Goal: Task Accomplishment & Management: Complete application form

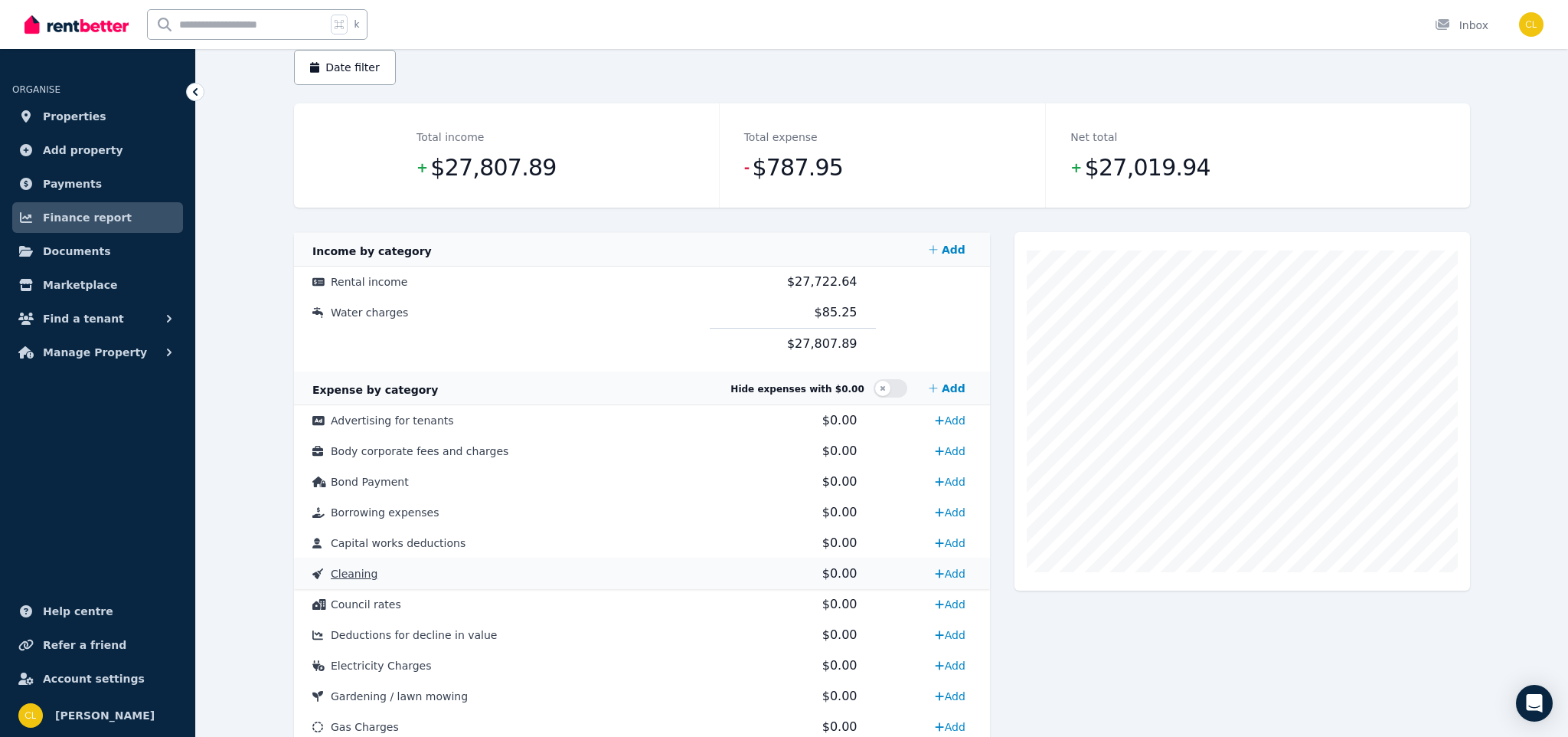
scroll to position [414, 0]
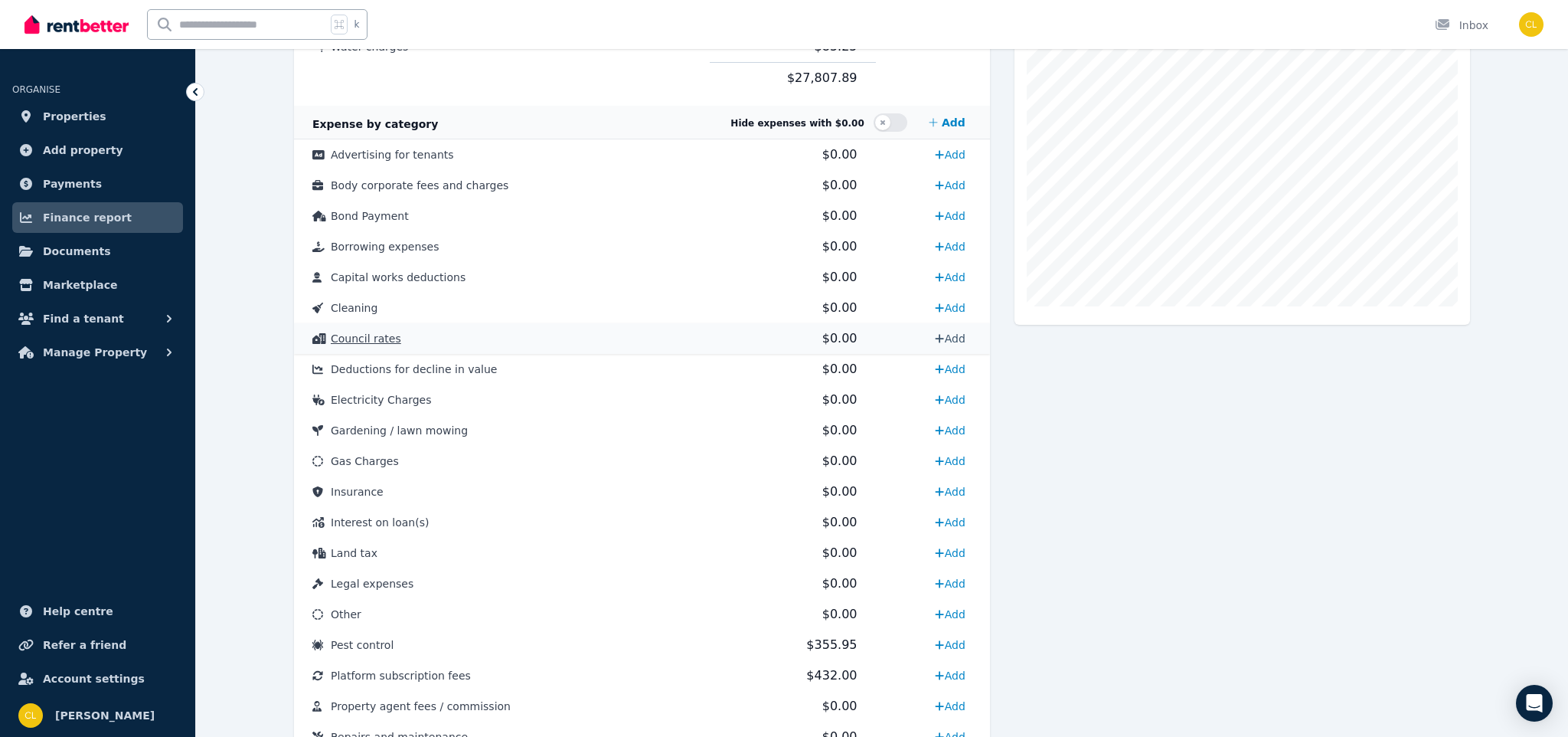
click at [946, 336] on link "Add" at bounding box center [950, 338] width 42 height 25
select select "**********"
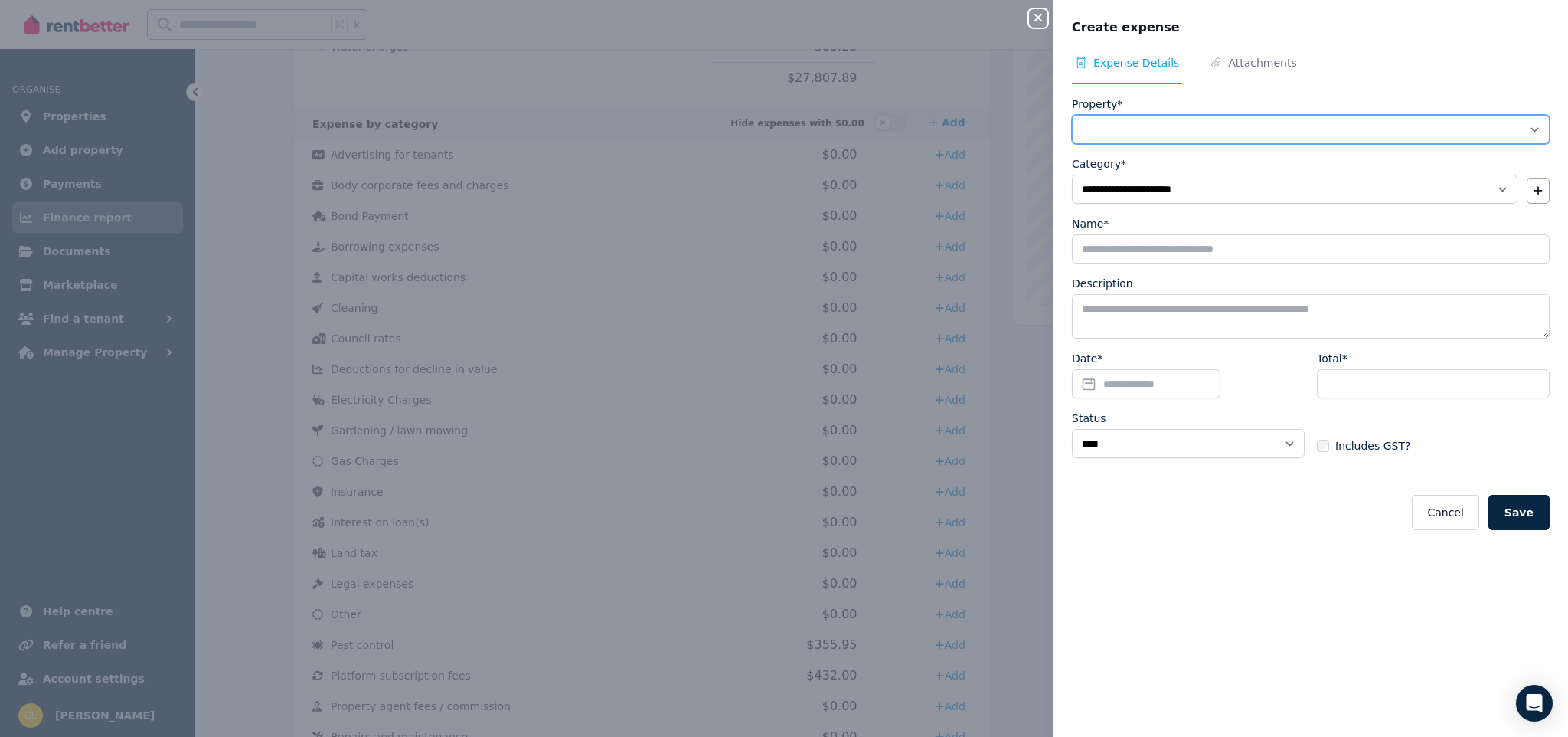
select select "**********"
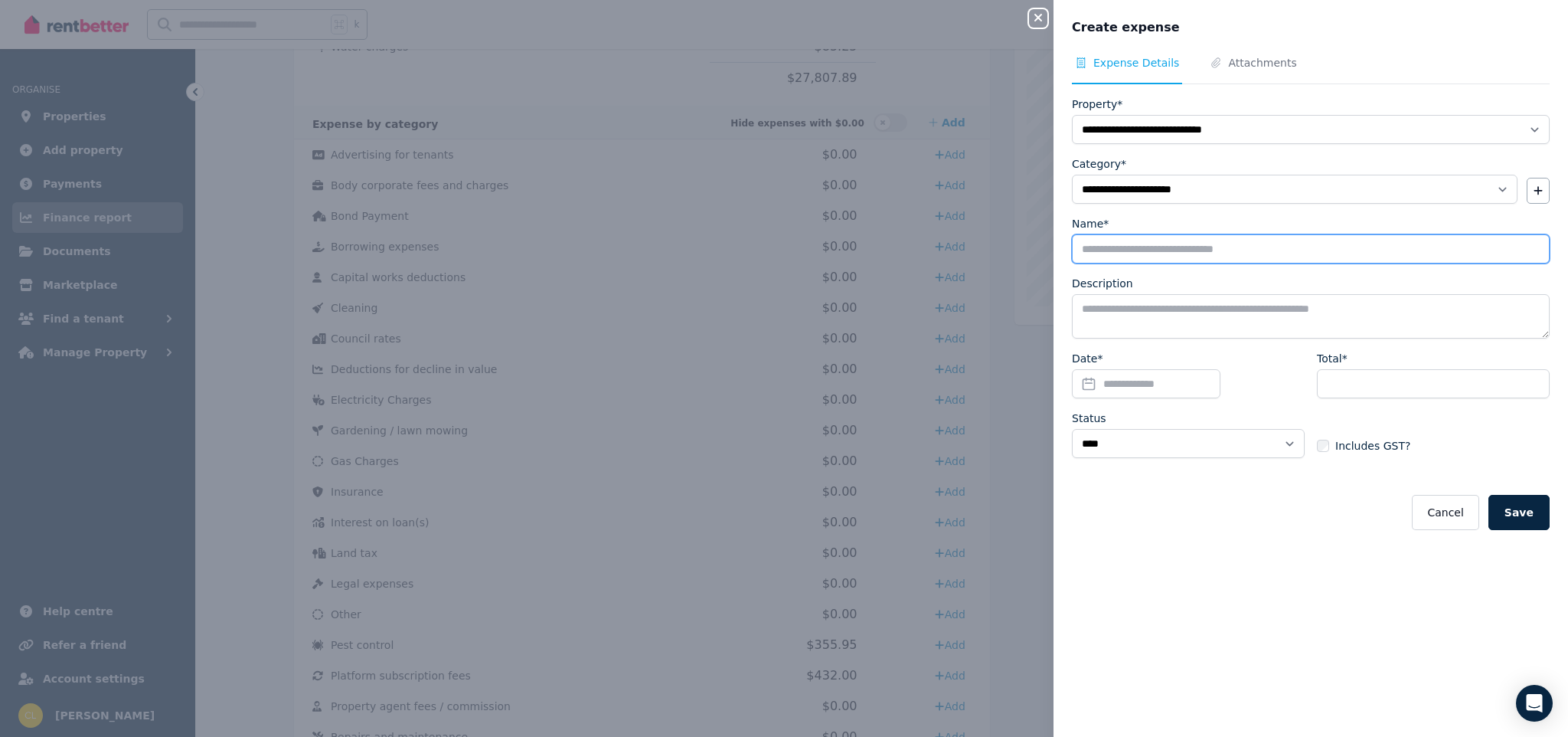
click at [1159, 253] on input "Name*" at bounding box center [1310, 249] width 477 height 29
paste input "**********"
type input "**********"
click at [1213, 315] on textarea "Description" at bounding box center [1310, 316] width 477 height 45
click at [1197, 381] on input "Date*" at bounding box center [1146, 384] width 149 height 29
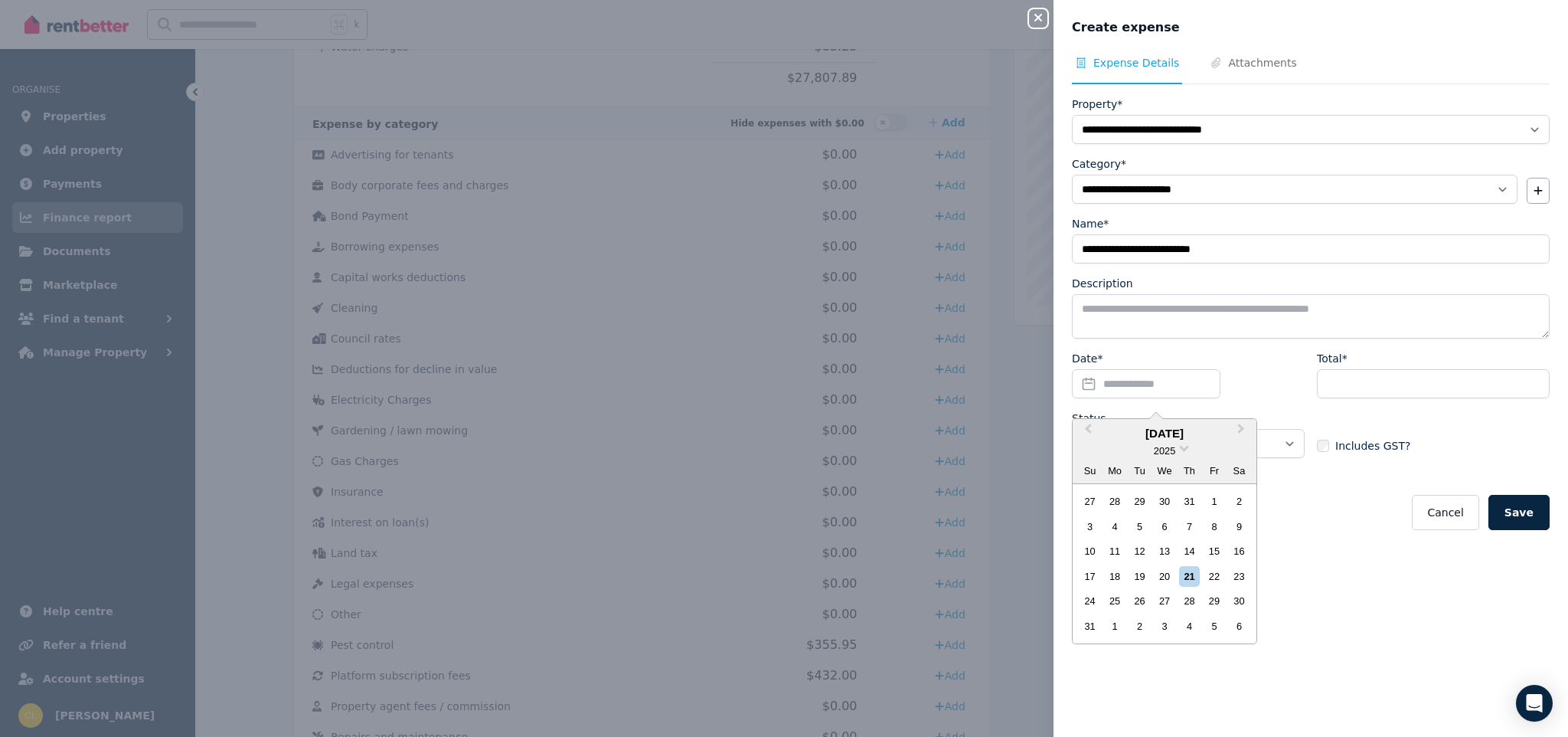
click at [1192, 576] on div "21" at bounding box center [1189, 576] width 21 height 21
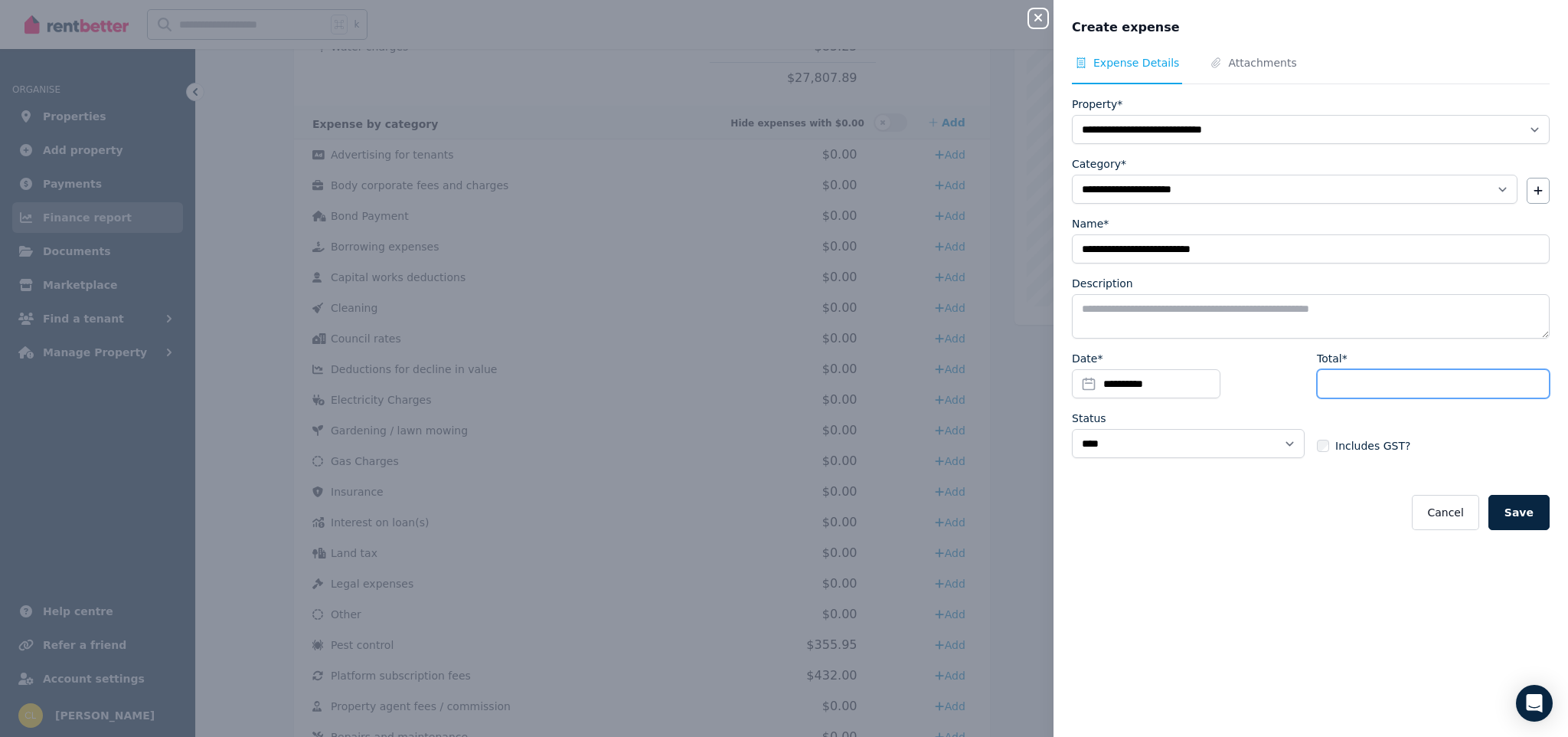
click at [1376, 379] on input "Total*" at bounding box center [1433, 384] width 233 height 29
type input "*******"
click at [1516, 515] on button "Save" at bounding box center [1519, 512] width 61 height 35
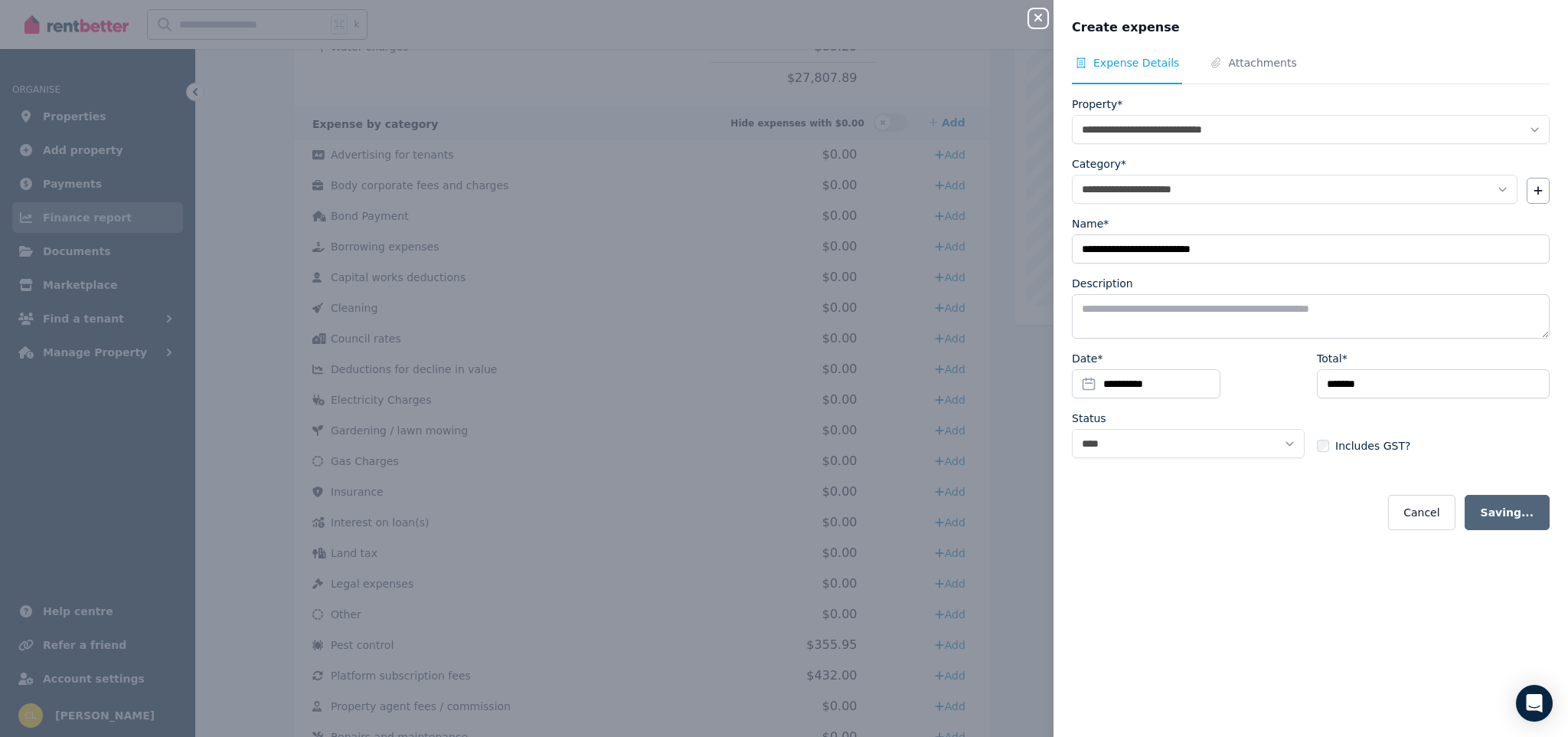
select select
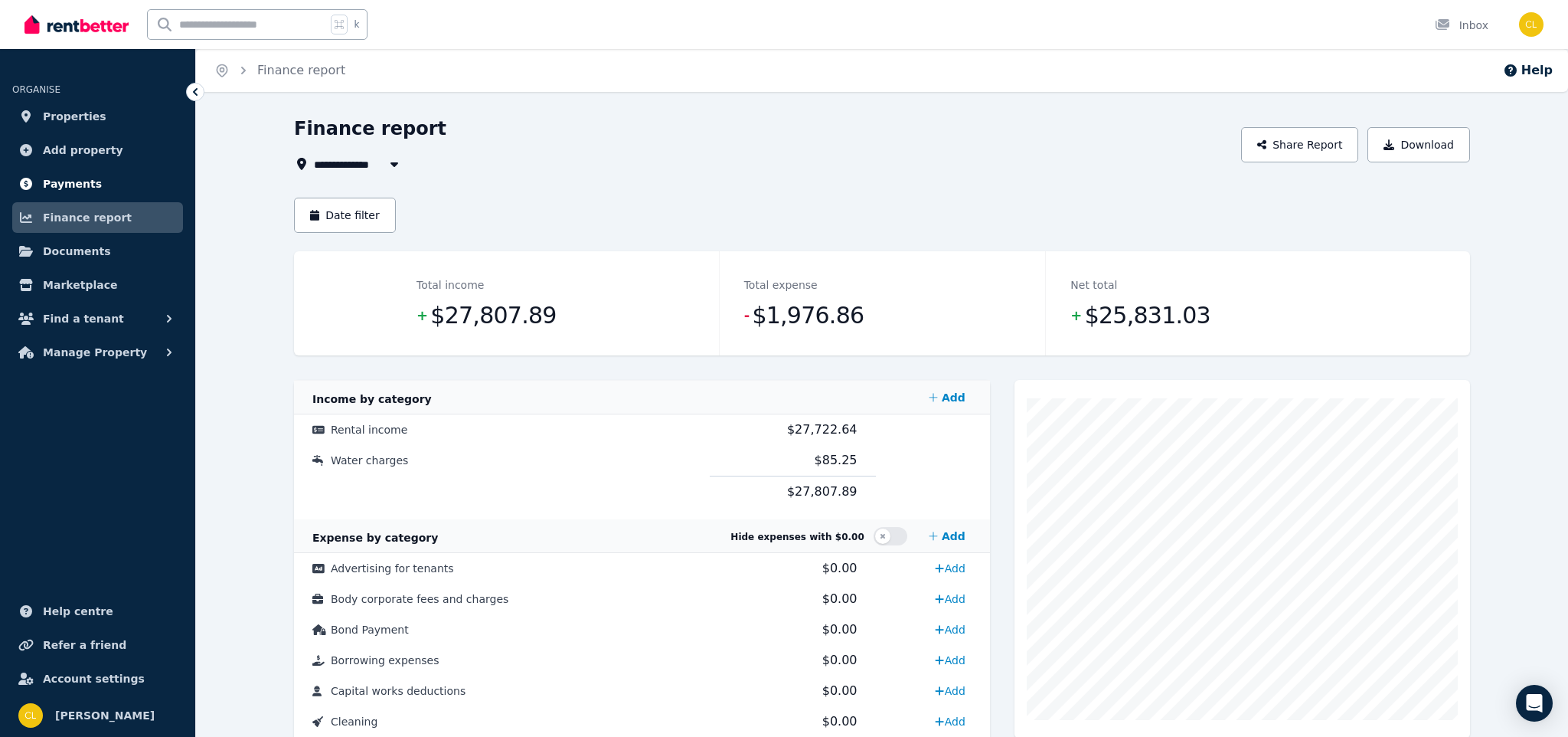
scroll to position [0, 0]
click at [88, 180] on span "Payments" at bounding box center [72, 183] width 59 height 18
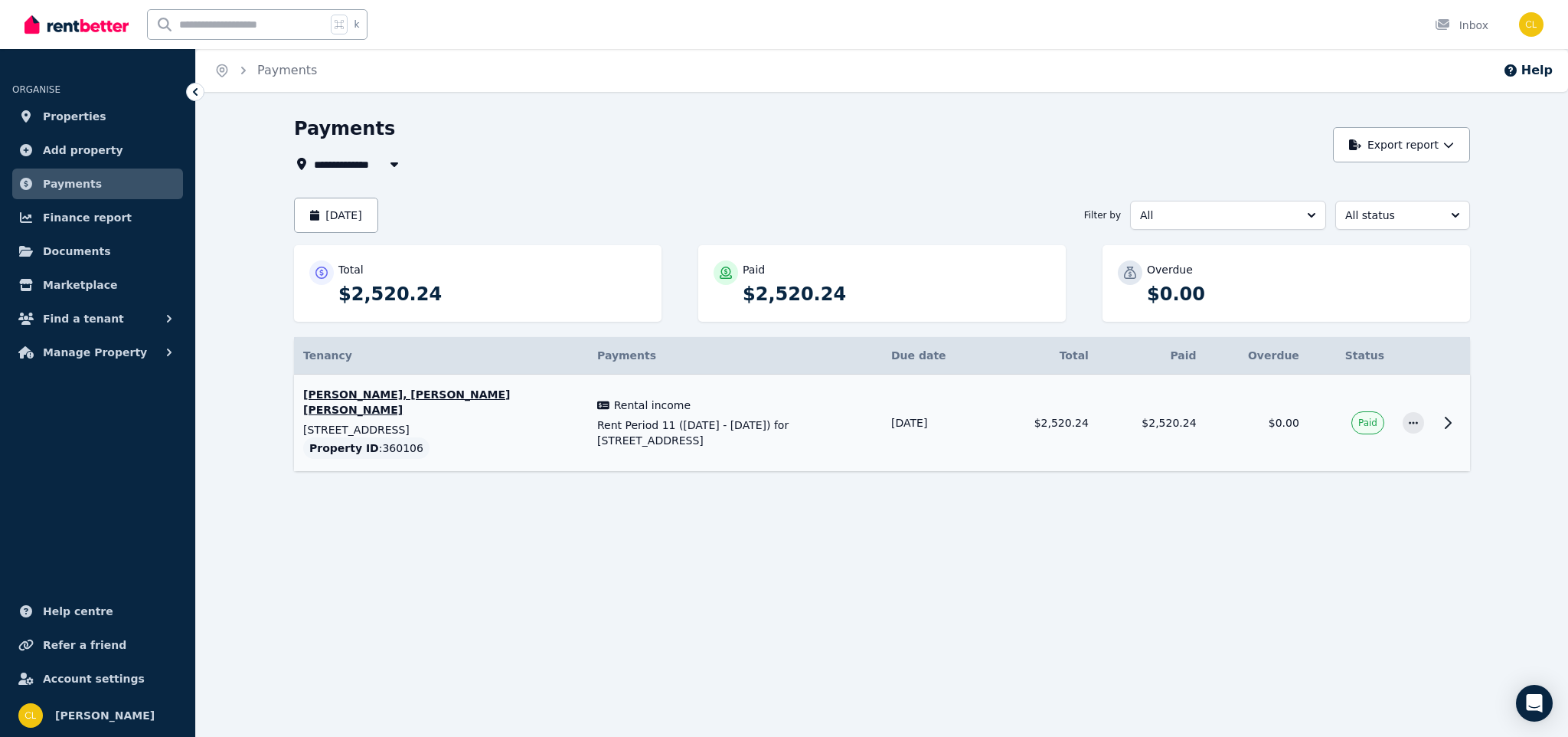
click at [449, 390] on p "[PERSON_NAME], [PERSON_NAME] [PERSON_NAME]" at bounding box center [441, 402] width 276 height 31
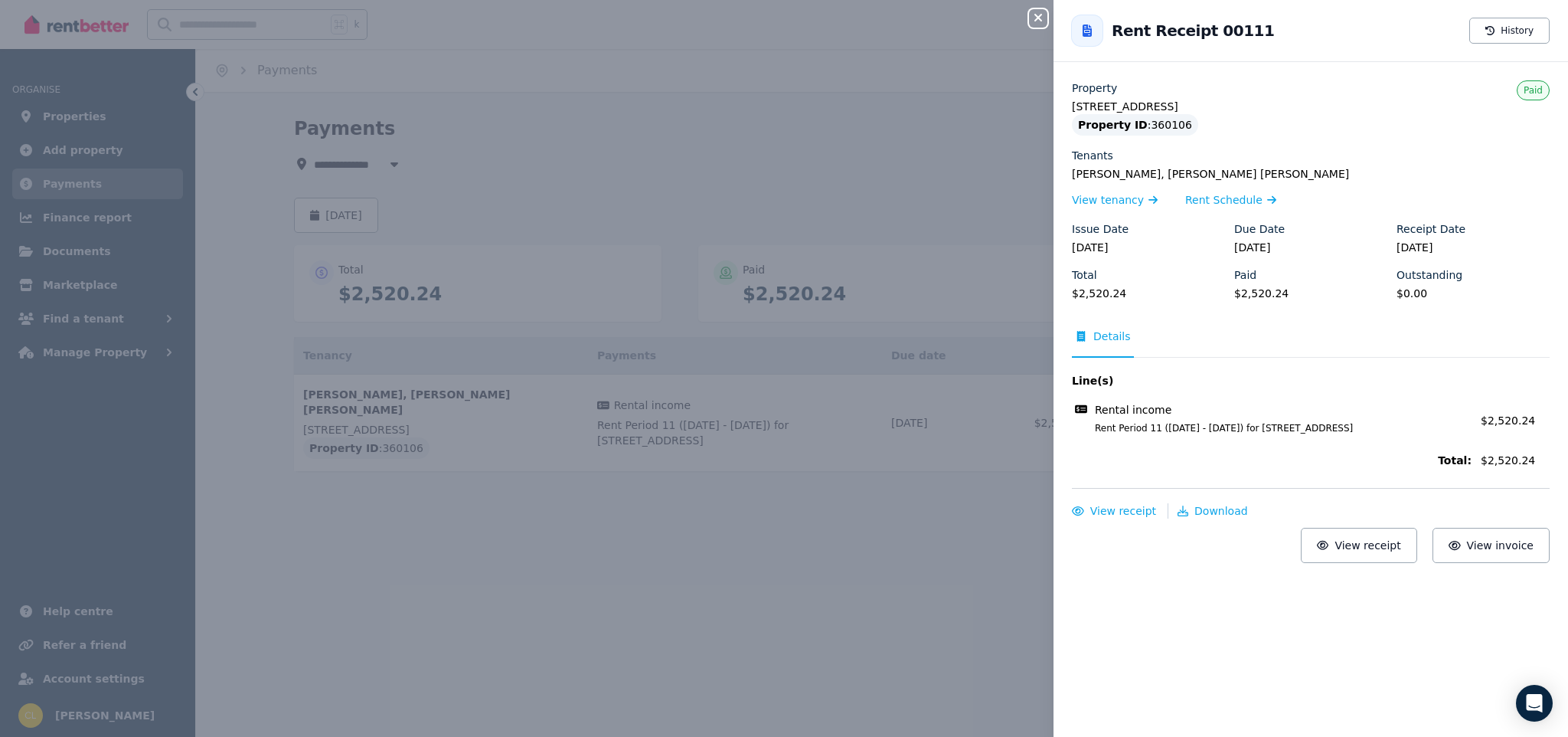
click at [1036, 21] on icon "button" at bounding box center [1038, 17] width 8 height 8
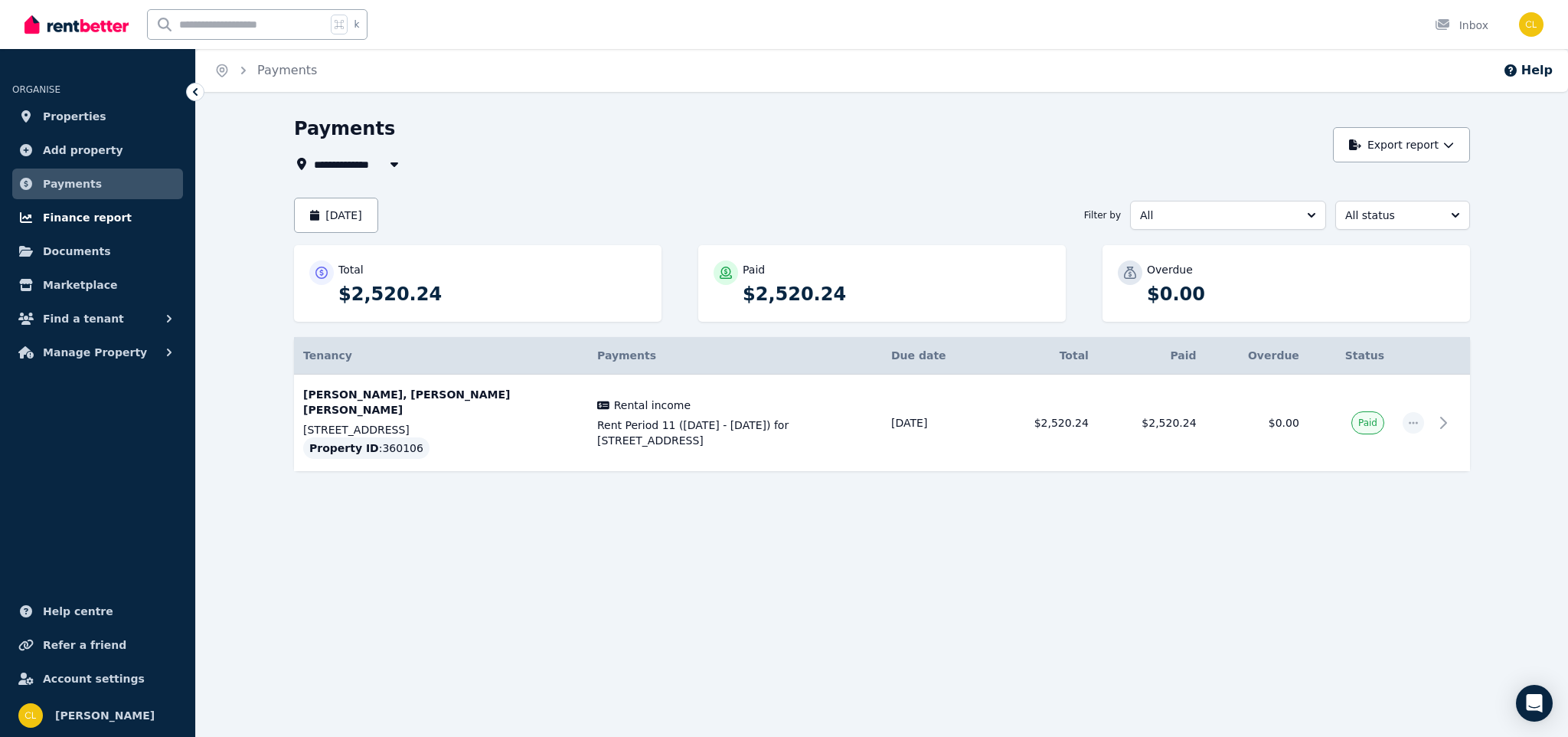
click at [92, 216] on span "Finance report" at bounding box center [87, 217] width 88 height 18
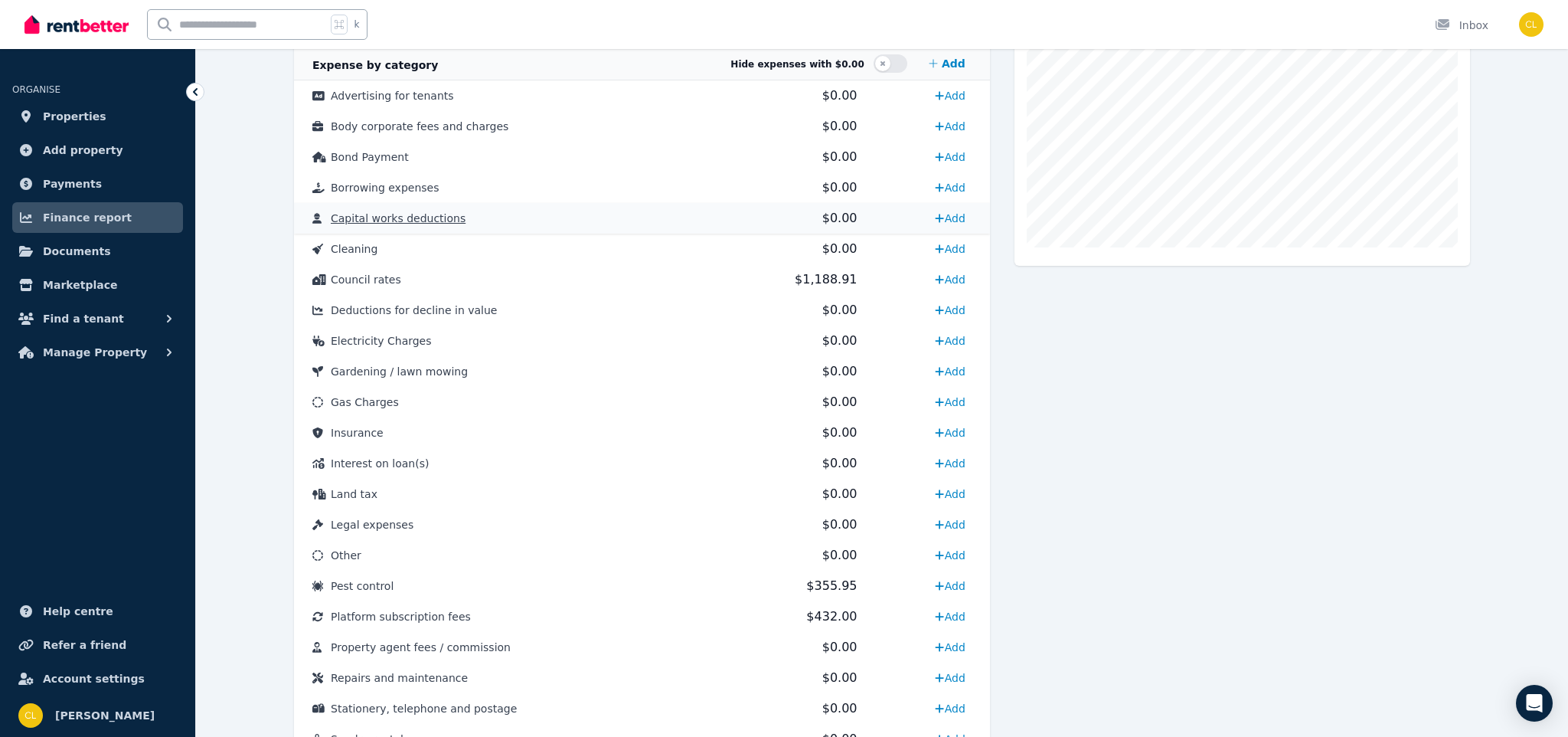
scroll to position [502, 0]
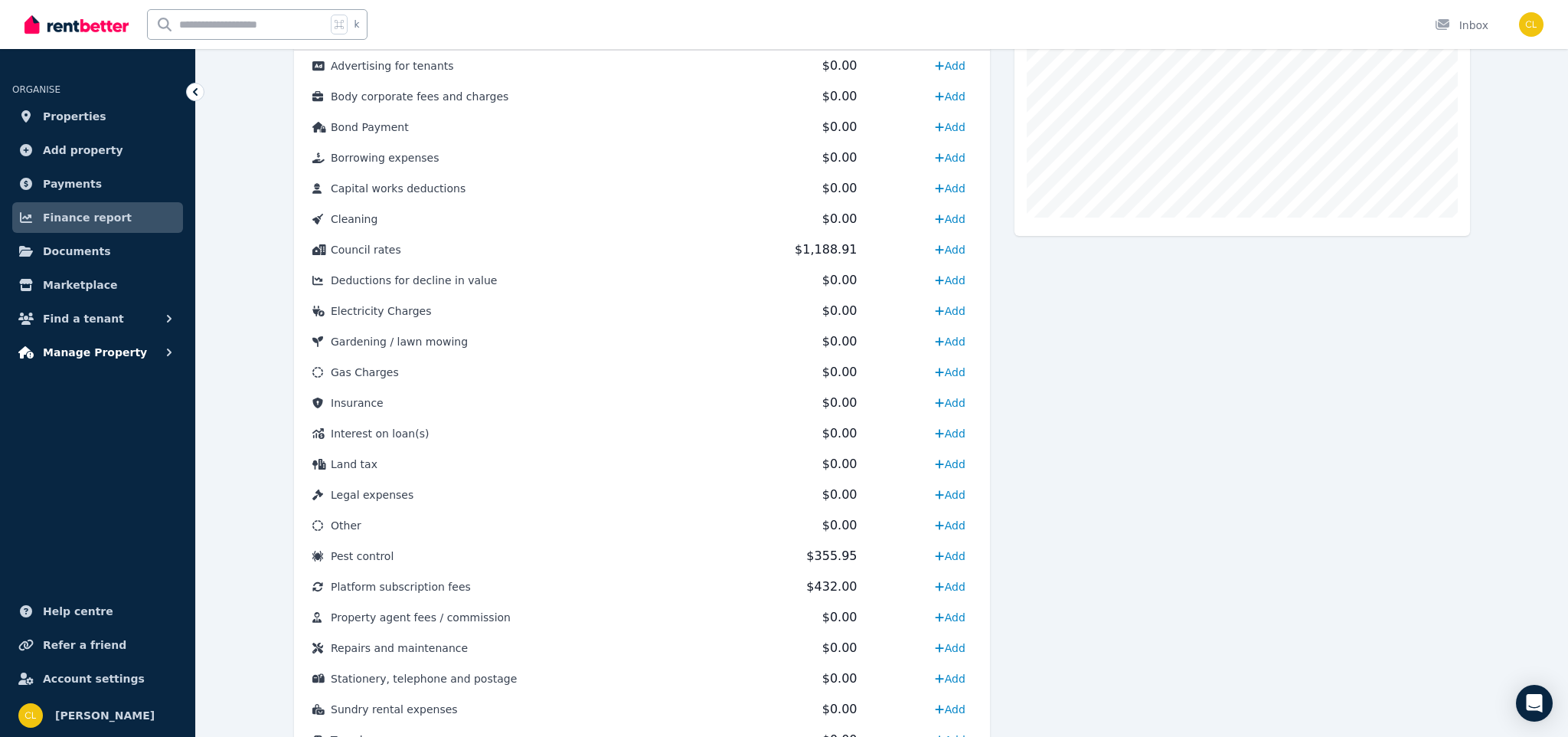
click at [131, 357] on span "Manage Property" at bounding box center [94, 351] width 104 height 18
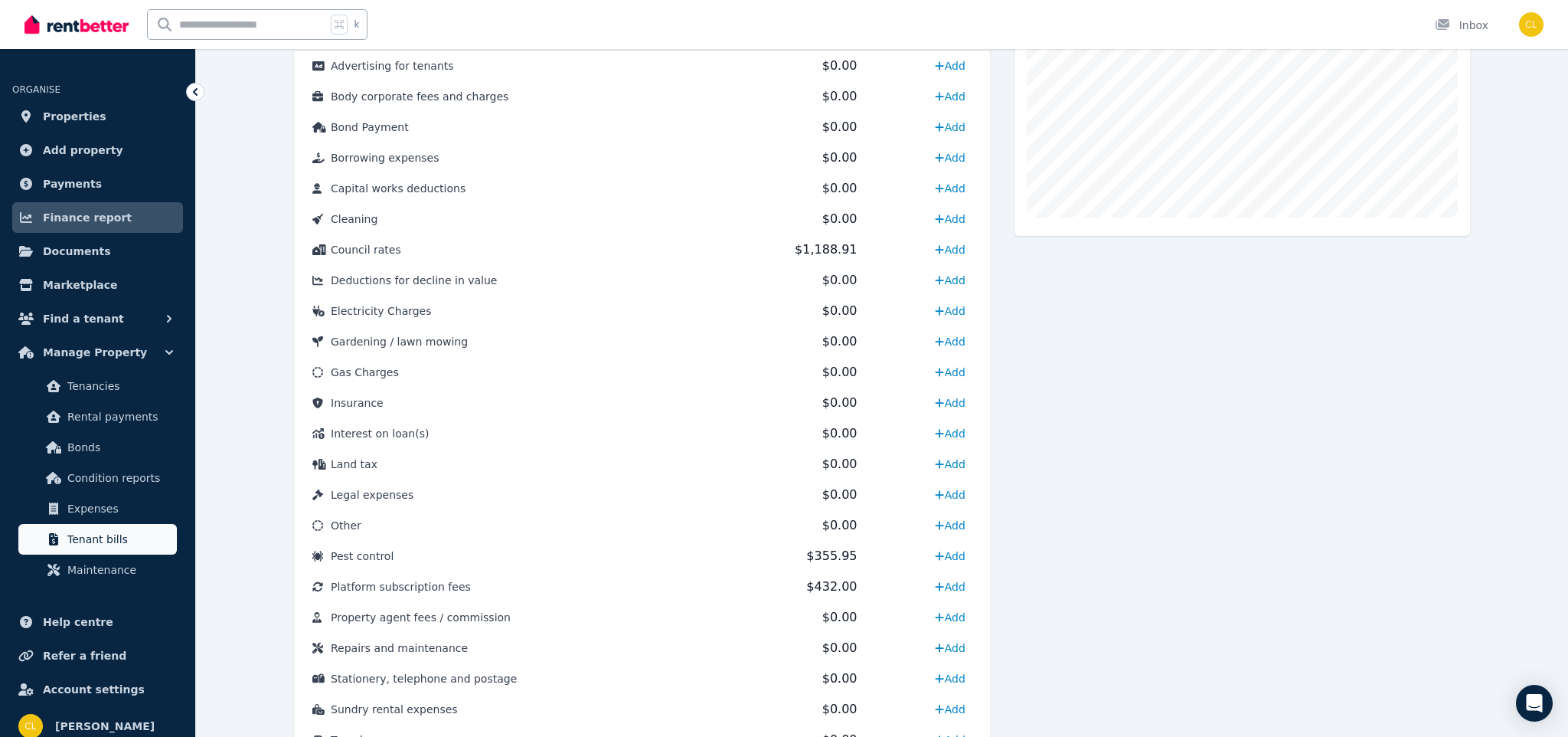
click at [122, 537] on span "Tenant bills" at bounding box center [119, 539] width 103 height 18
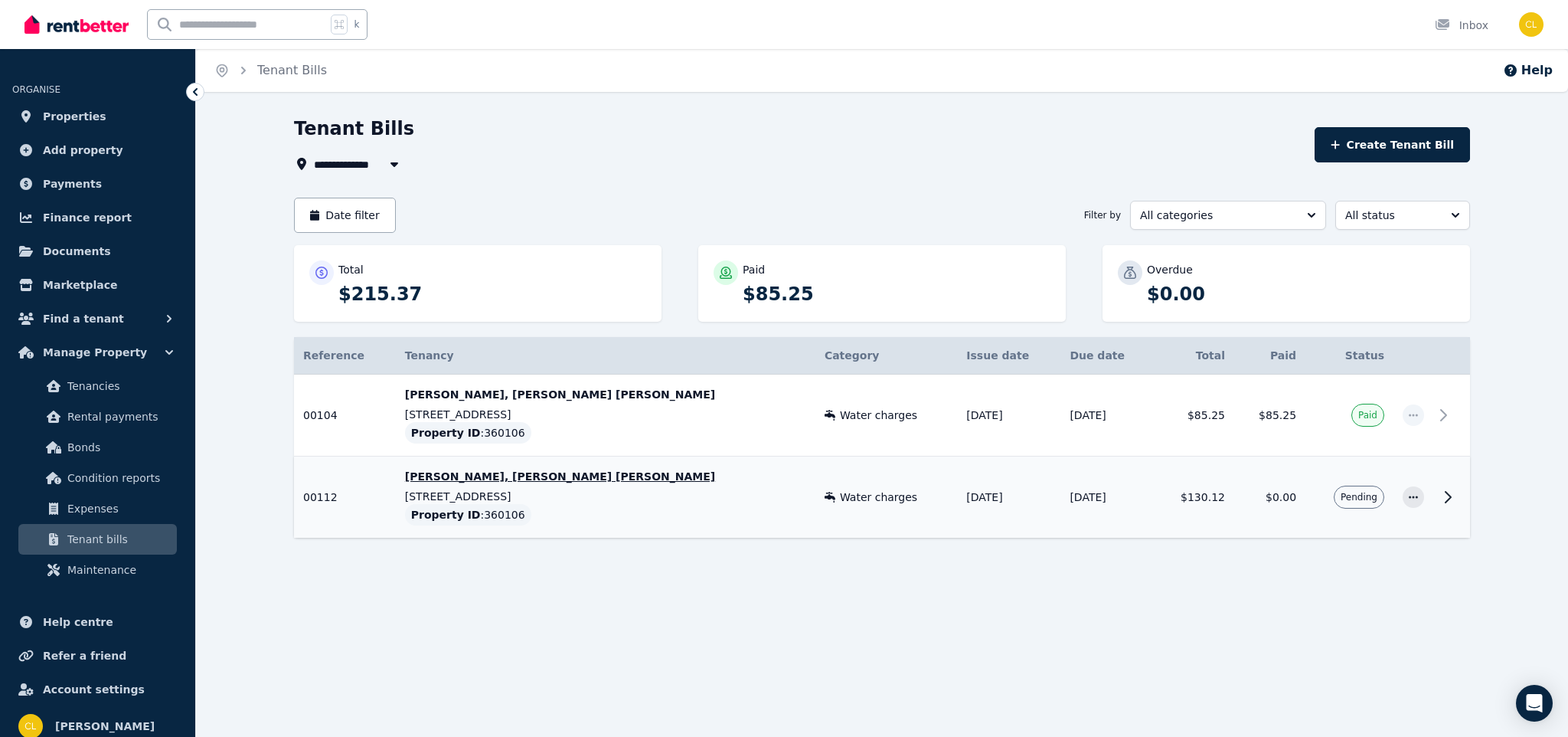
click at [1451, 501] on icon at bounding box center [1448, 496] width 18 height 18
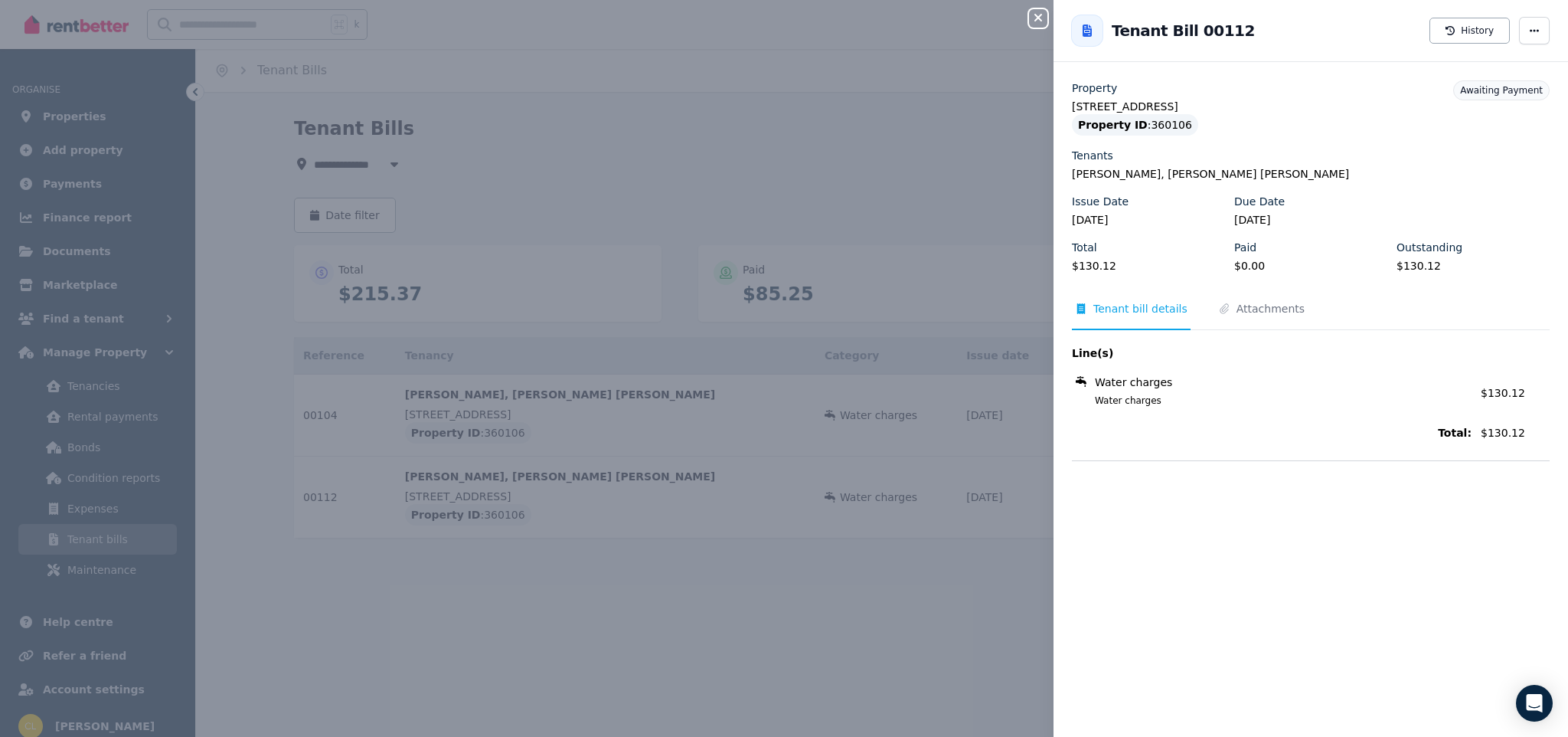
drag, startPoint x: 1036, startPoint y: 18, endPoint x: 1048, endPoint y: 18, distance: 12.0
click at [1036, 18] on icon "button" at bounding box center [1037, 17] width 18 height 12
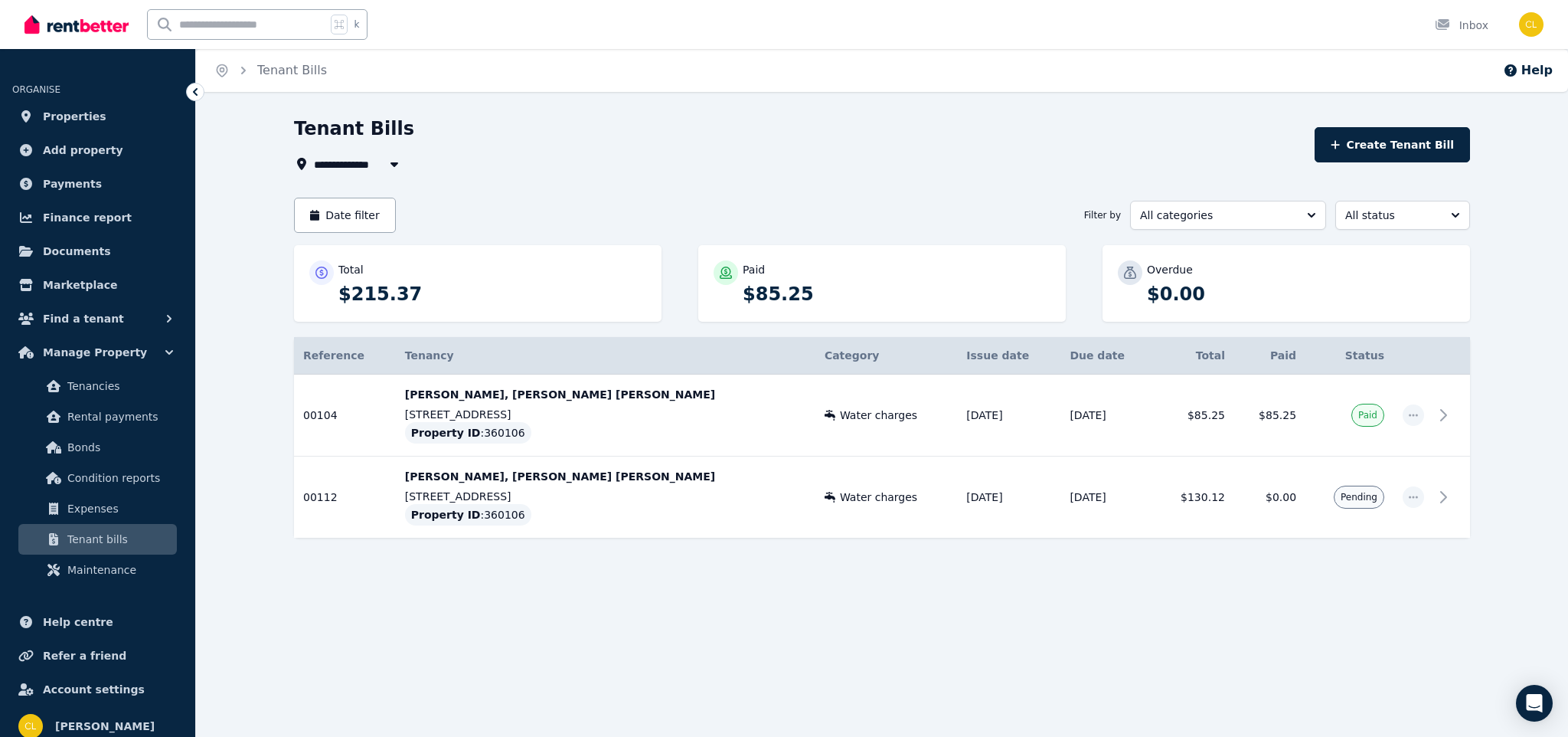
click at [36, 26] on img at bounding box center [76, 24] width 104 height 23
